Goal: Information Seeking & Learning: Learn about a topic

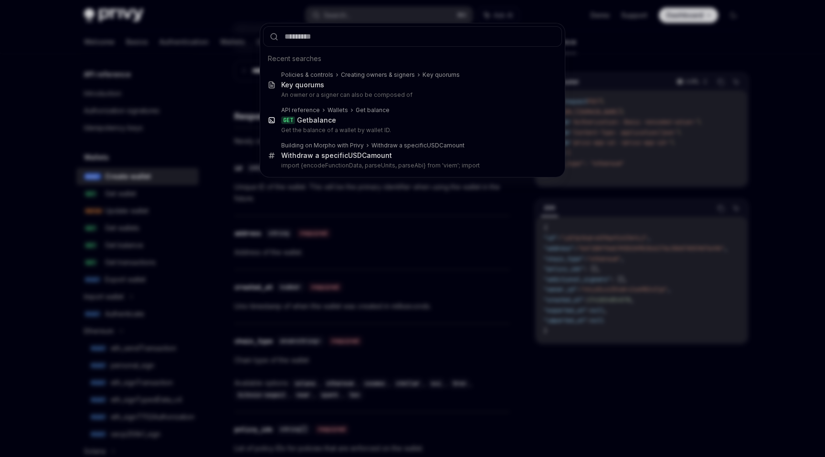
scroll to position [32, 0]
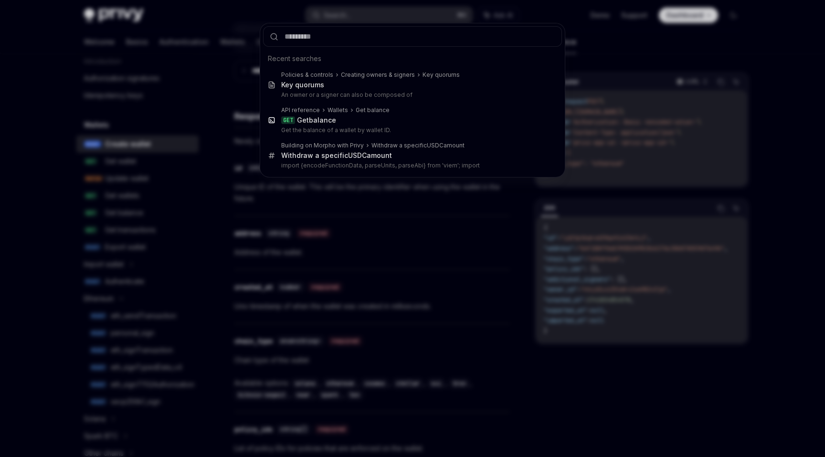
click at [336, 12] on div "Recent searches Policies & controls Creating owners & signers Key quorums Key q…" at bounding box center [412, 228] width 825 height 457
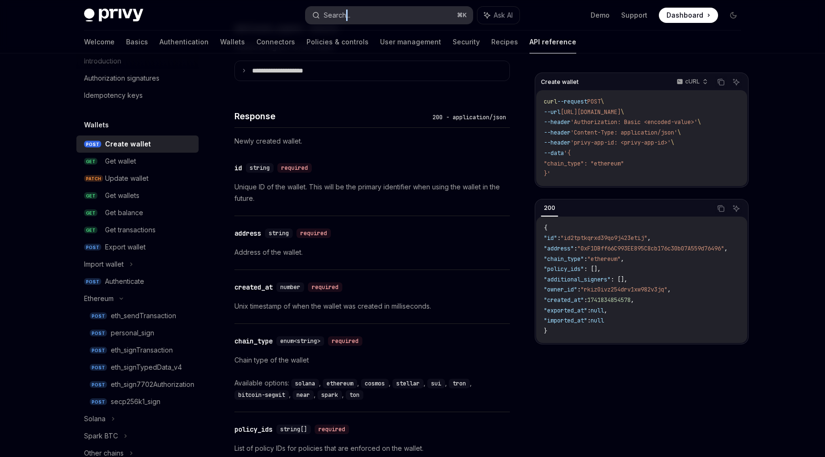
click at [342, 13] on div "Search..." at bounding box center [337, 15] width 27 height 11
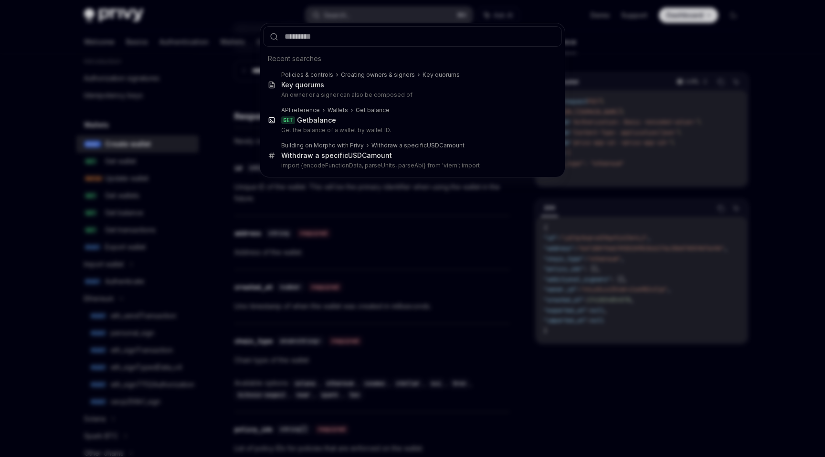
click at [342, 13] on div "Recent searches Policies & controls Creating owners & signers Key quorums Key q…" at bounding box center [412, 228] width 825 height 457
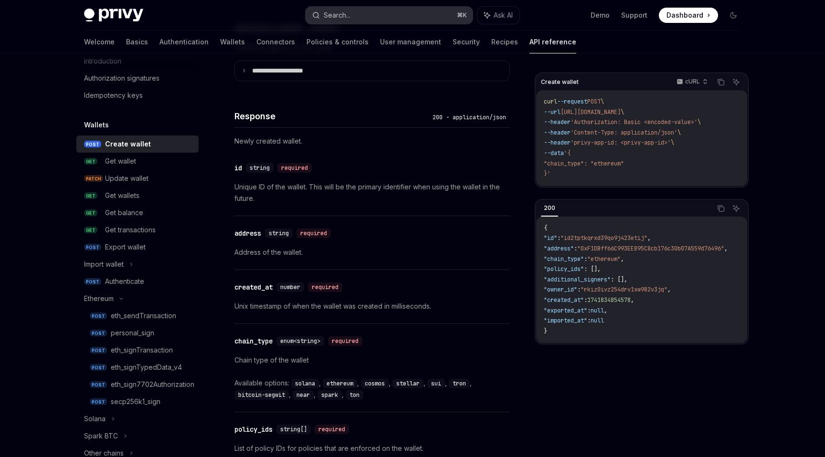
click at [342, 13] on div "Search..." at bounding box center [337, 15] width 27 height 11
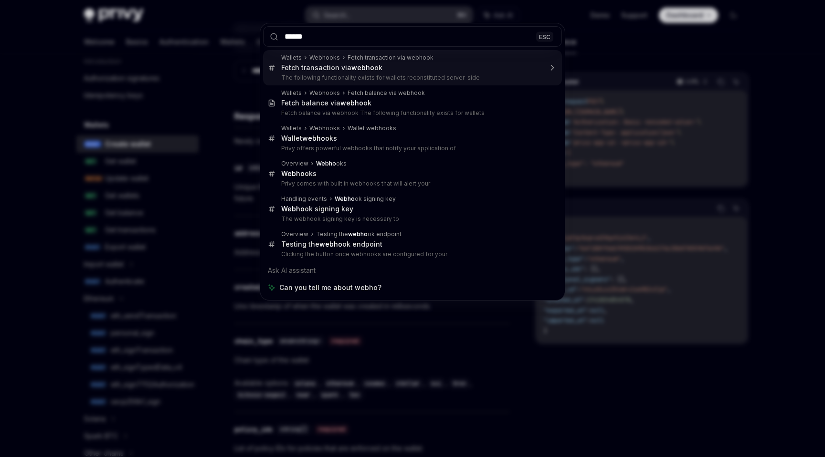
type input "*******"
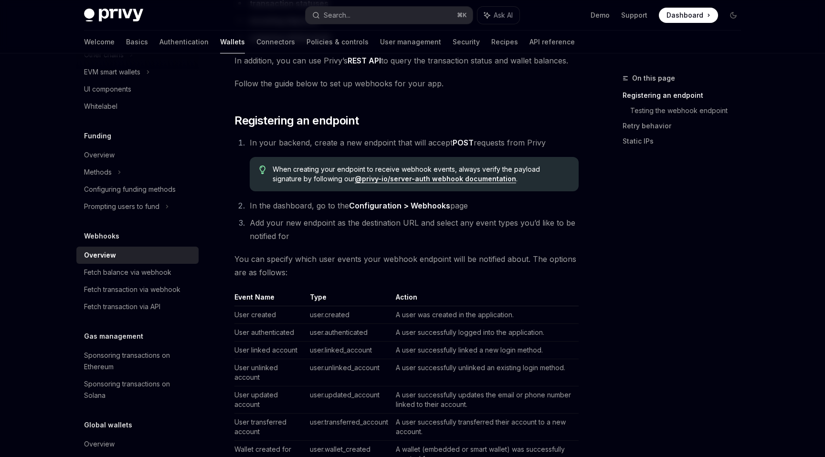
scroll to position [135, 0]
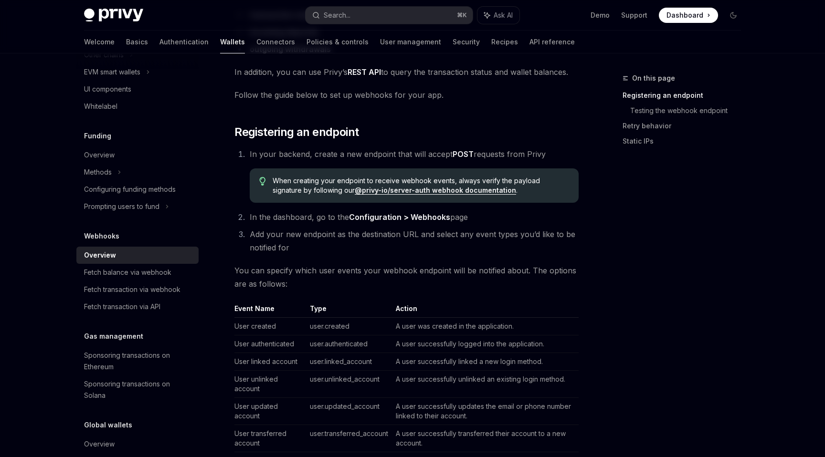
click at [417, 217] on strong "Configuration > Webhooks" at bounding box center [399, 217] width 101 height 10
click at [426, 219] on strong "Configuration > Webhooks" at bounding box center [399, 217] width 101 height 10
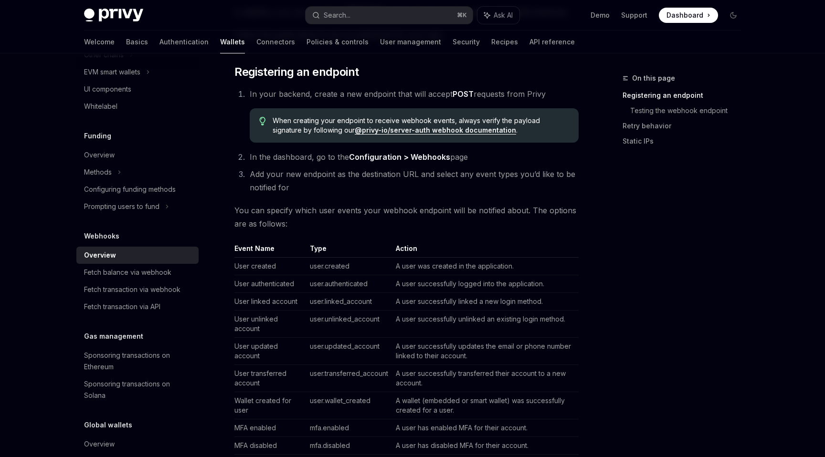
scroll to position [0, 0]
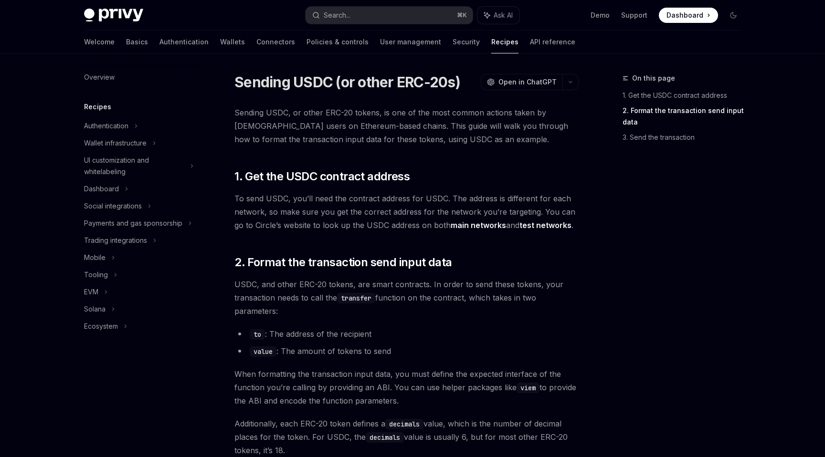
scroll to position [434, 0]
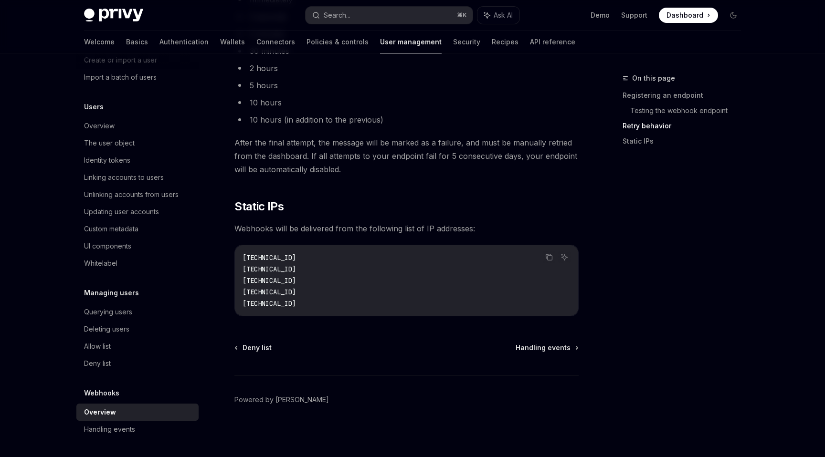
scroll to position [1186, 0]
click at [137, 426] on div "Handling events" at bounding box center [138, 429] width 109 height 11
type textarea "*"
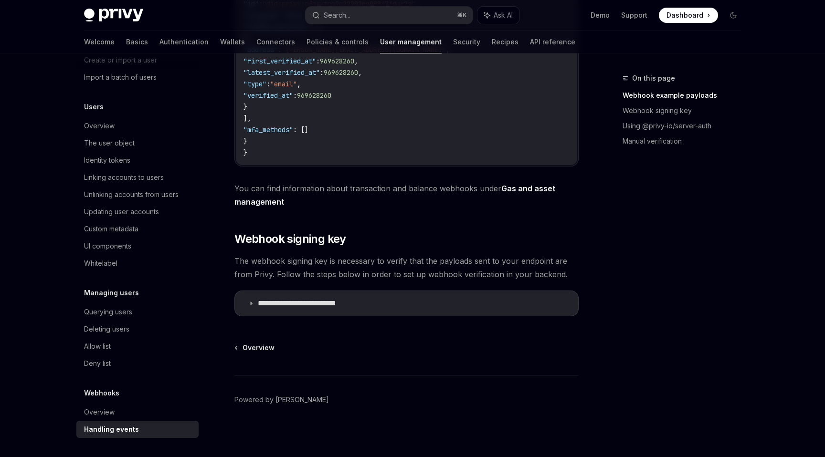
scroll to position [380, 0]
